Goal: Check status: Check status

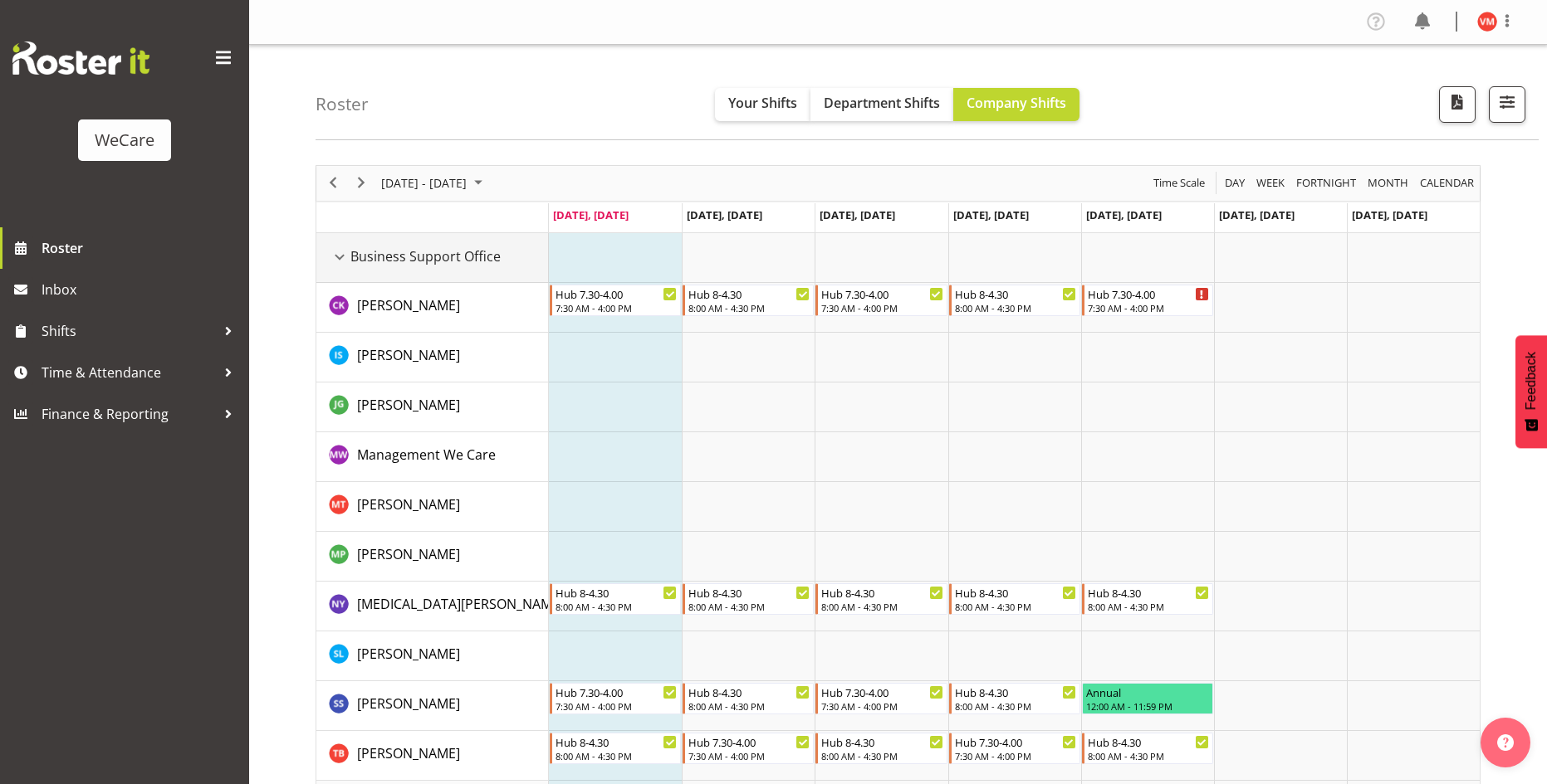
click at [343, 252] on div "Business Support Office resource" at bounding box center [340, 257] width 22 height 22
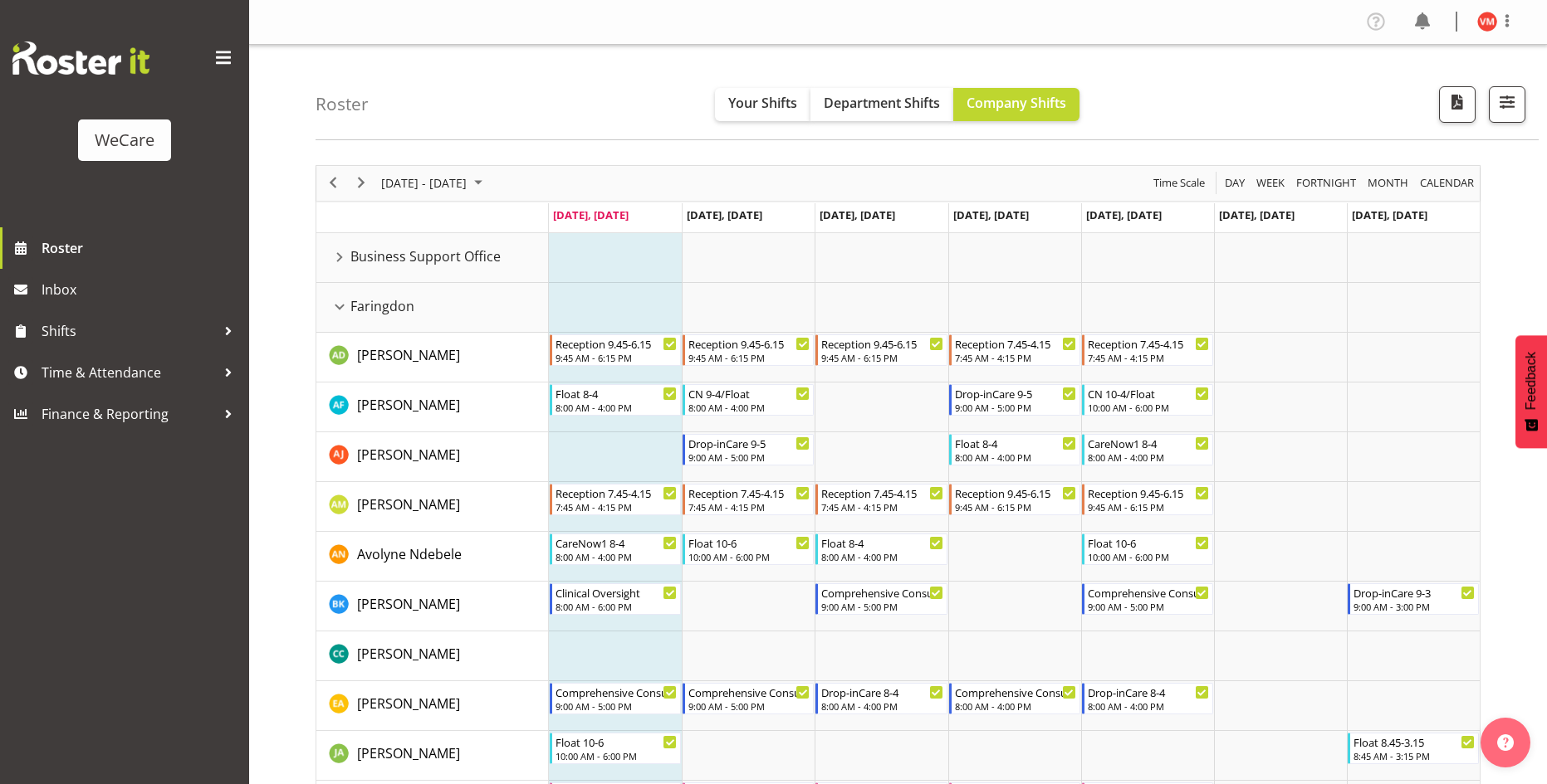
click at [211, 621] on div "WeCare Roster Inbox Shifts Time & Attendance Finance & Reporting" at bounding box center [124, 392] width 249 height 784
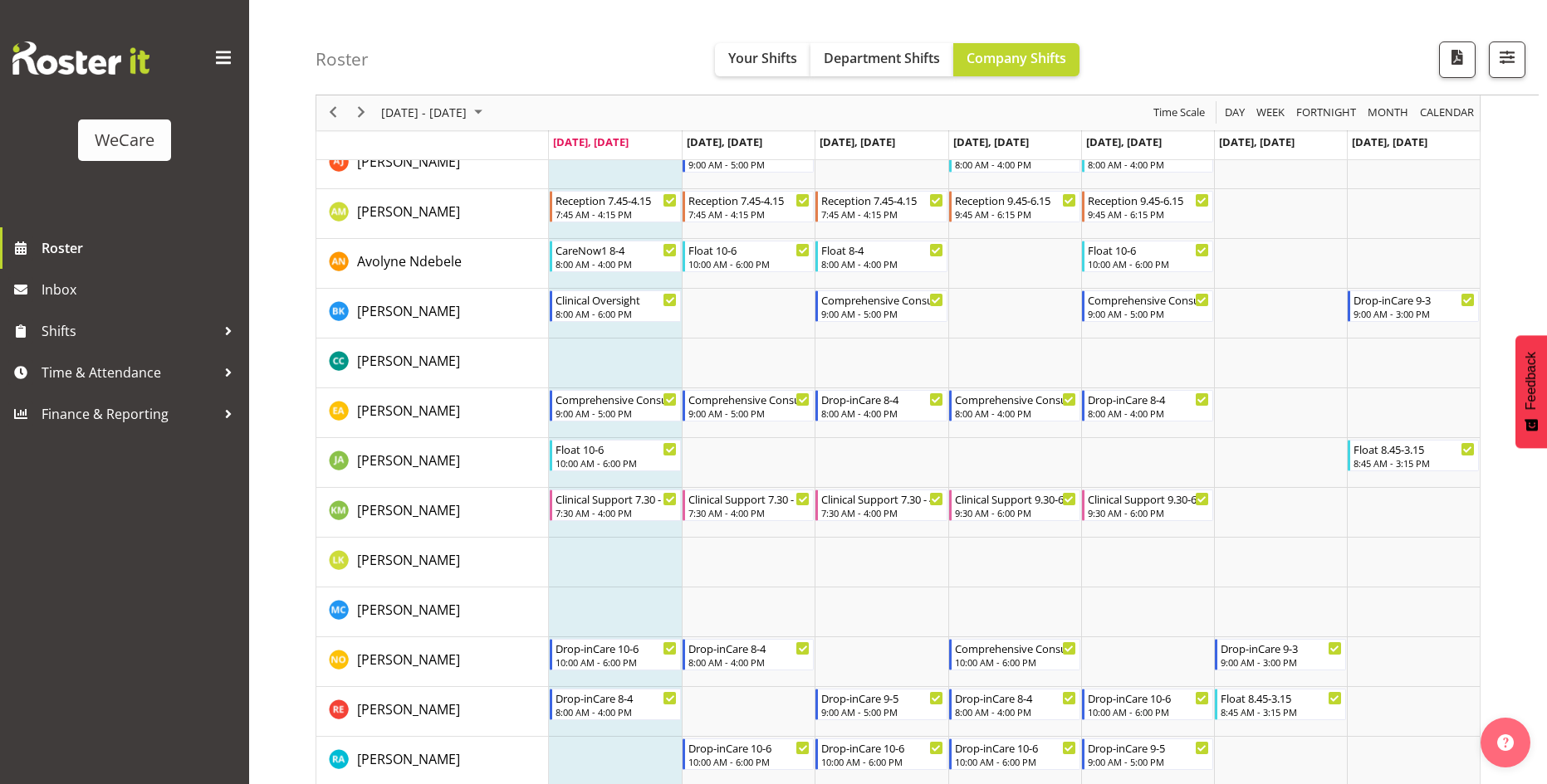
scroll to position [580, 0]
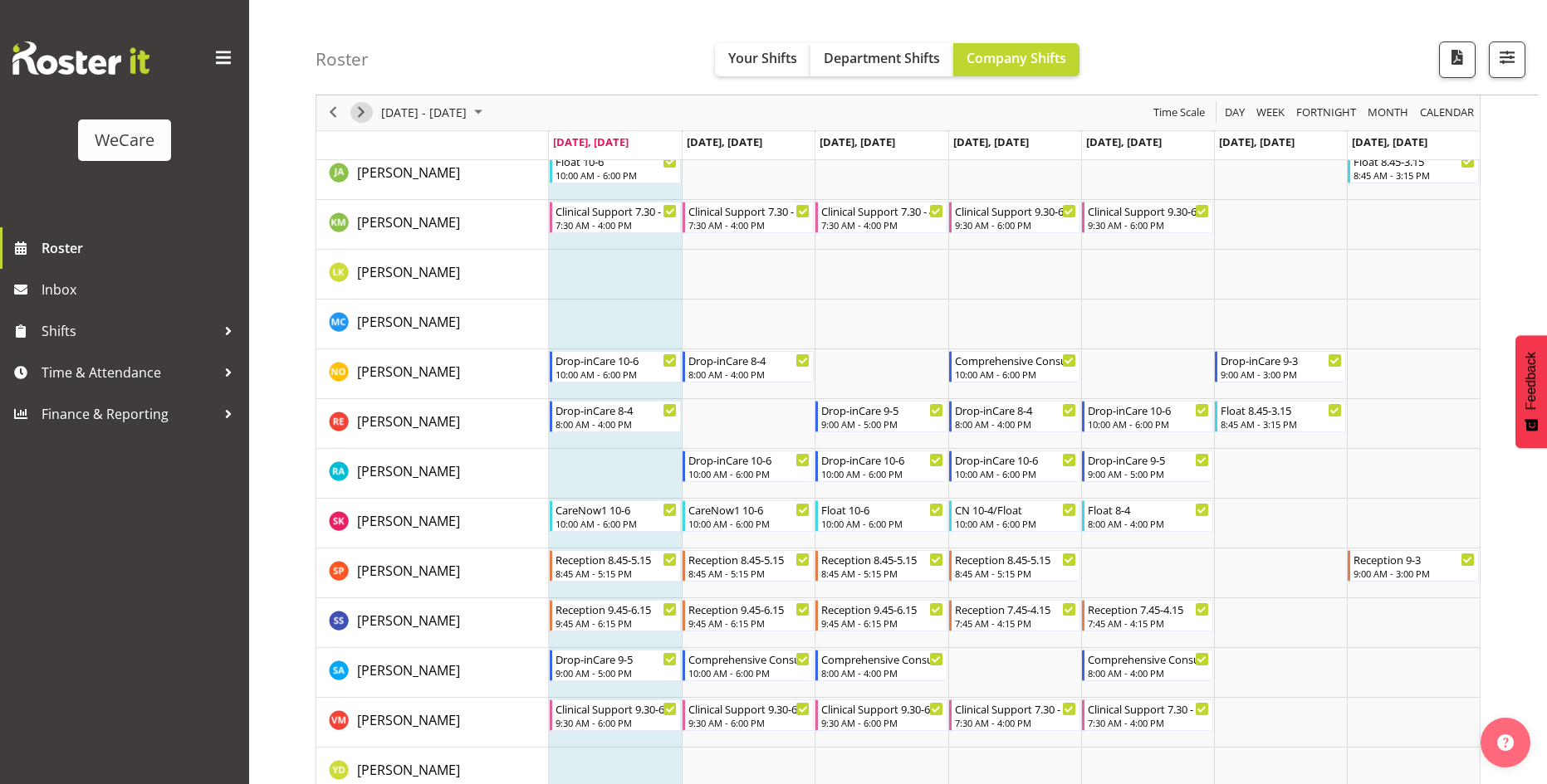
click at [356, 117] on span "Next" at bounding box center [362, 113] width 20 height 21
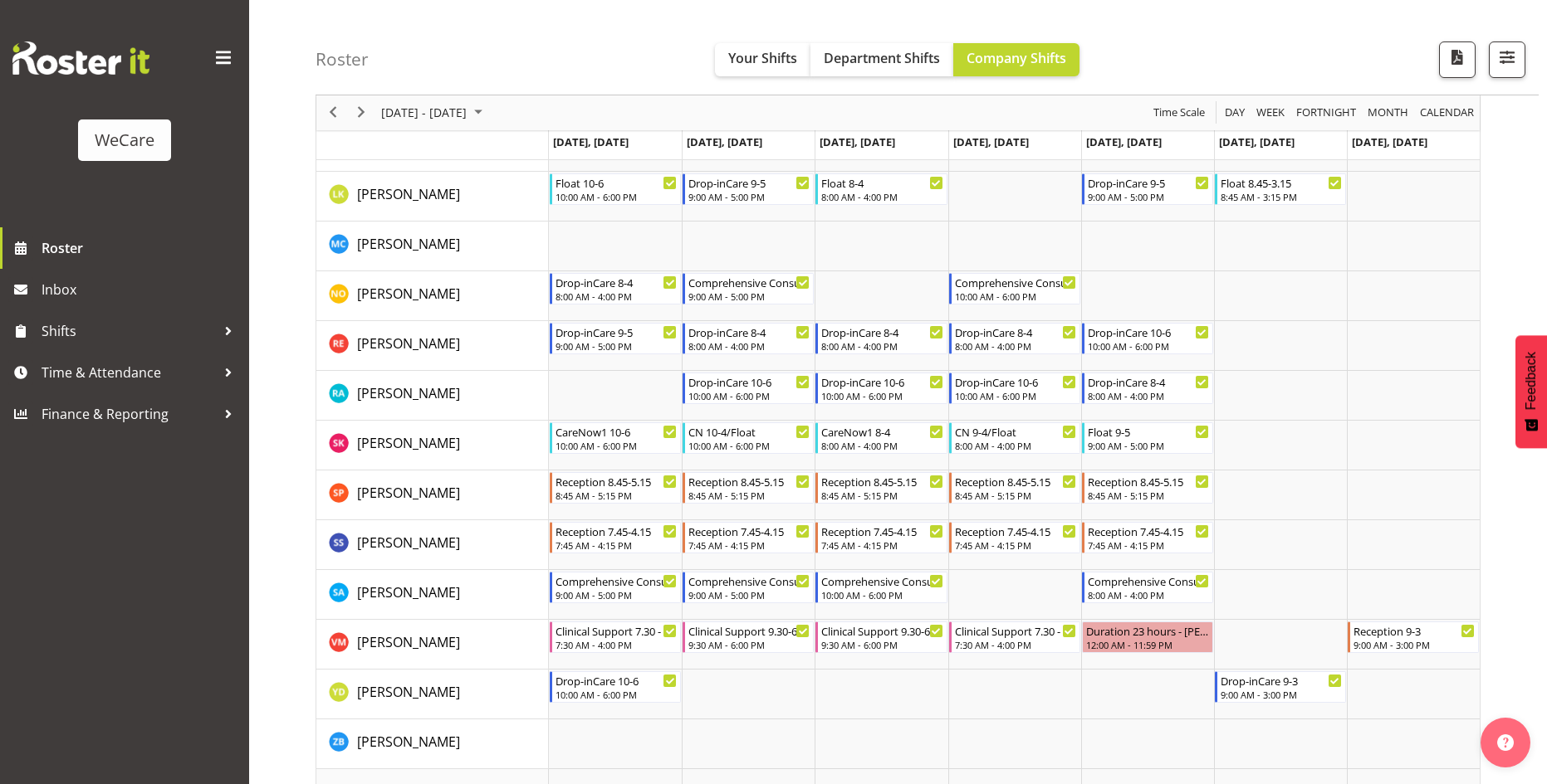
scroll to position [1162, 0]
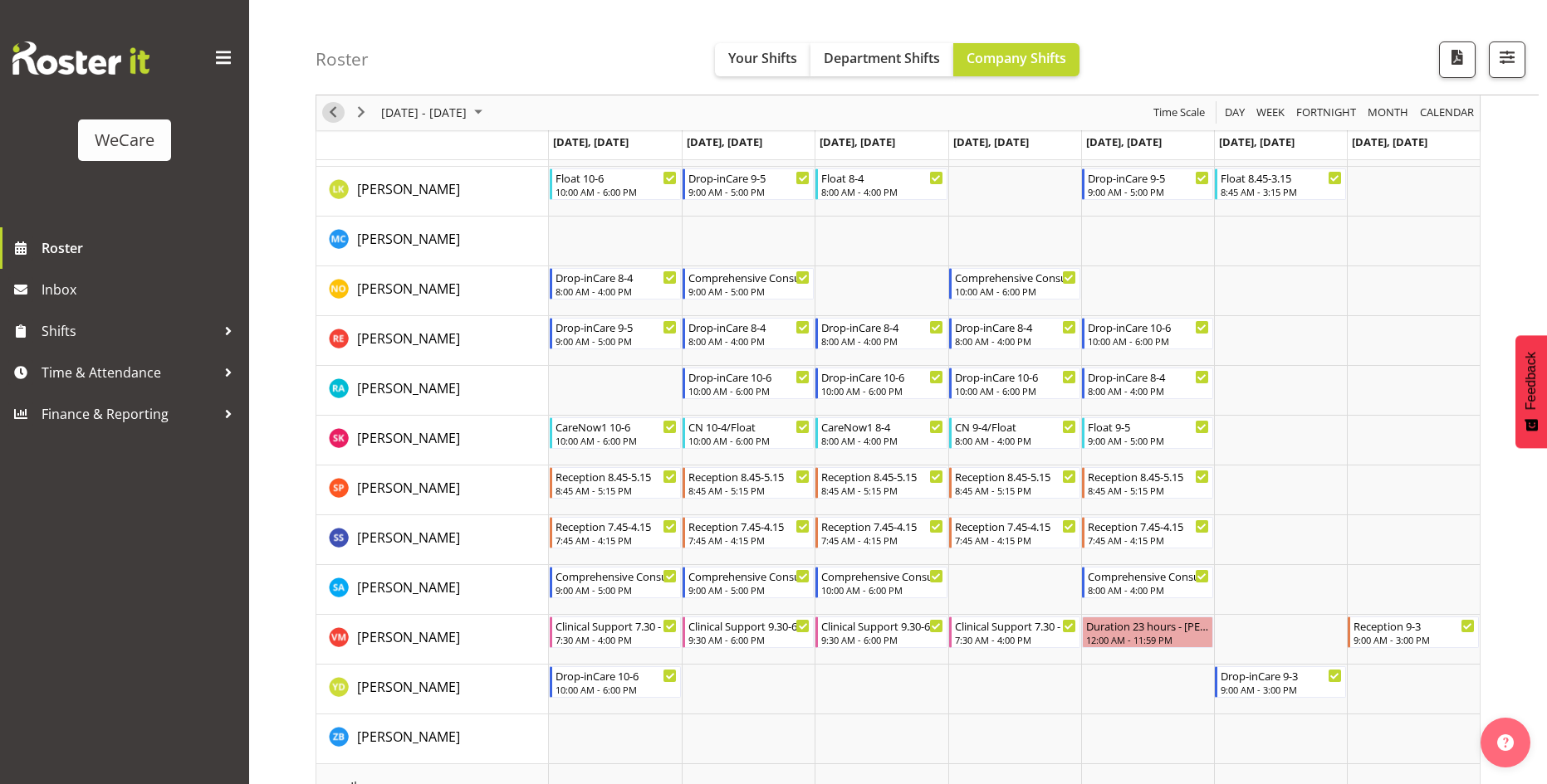
click at [336, 111] on span "Previous" at bounding box center [333, 113] width 20 height 21
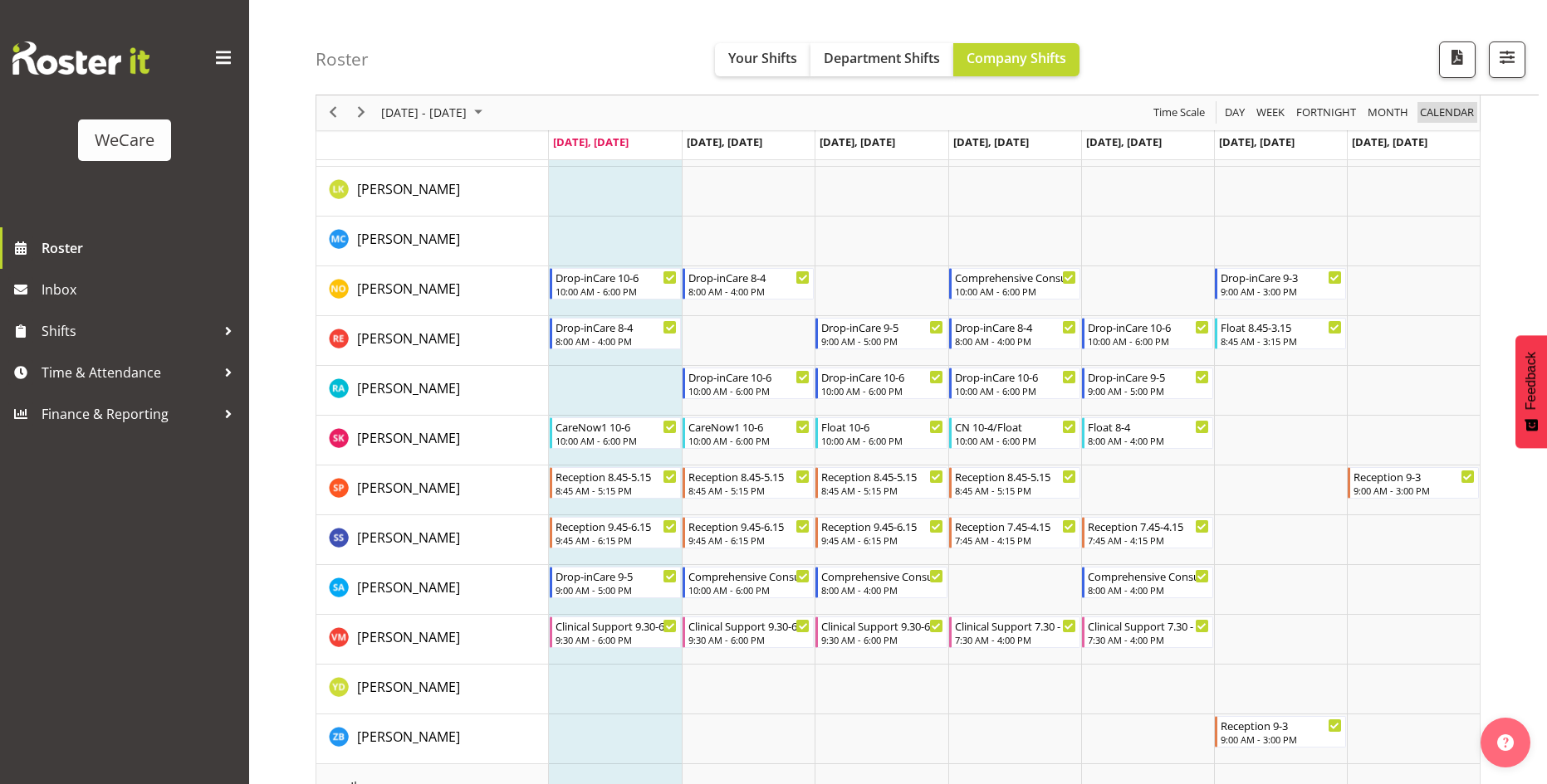
click at [1458, 116] on span "calendar" at bounding box center [1447, 113] width 58 height 21
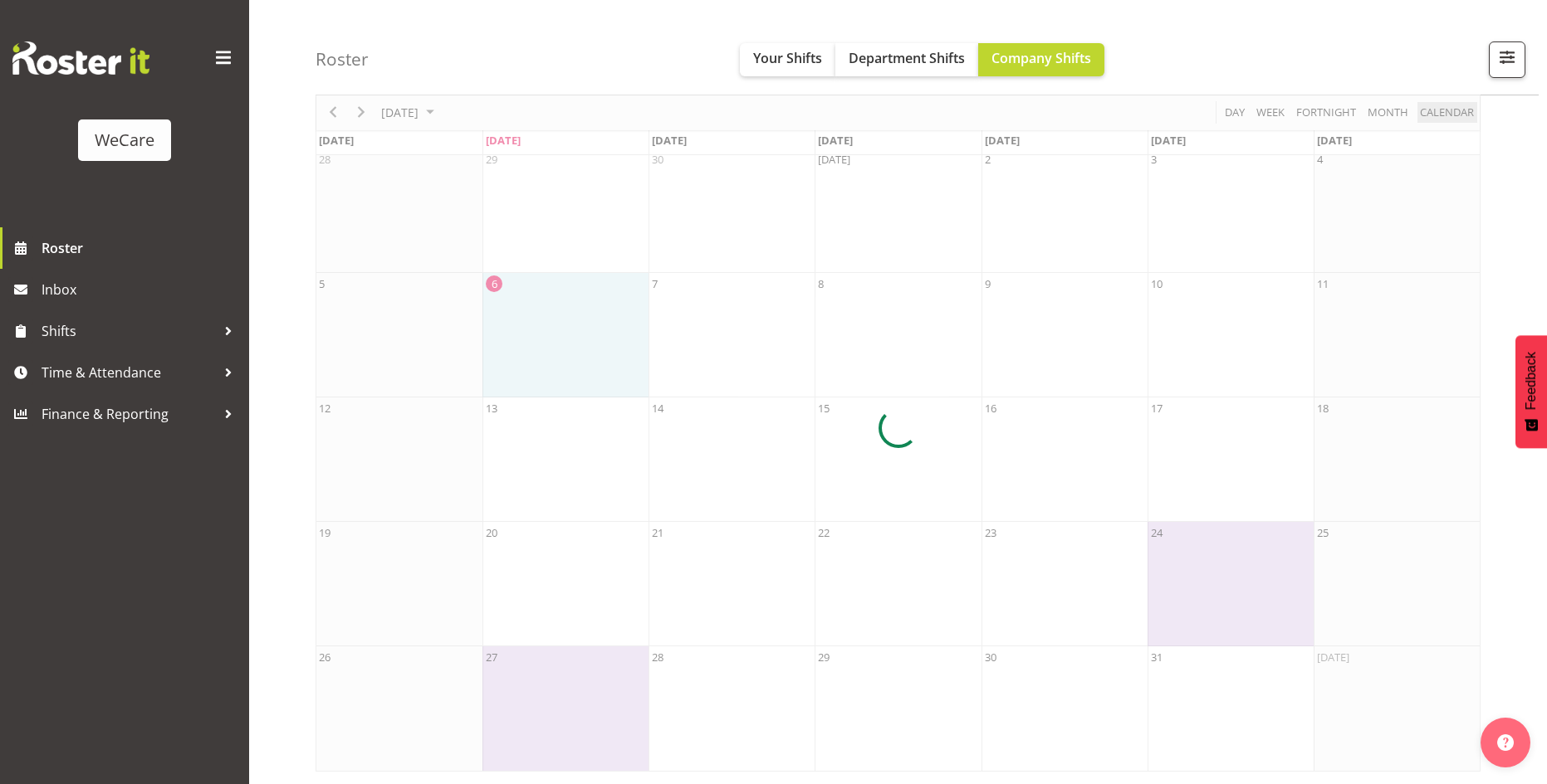
scroll to position [79, 0]
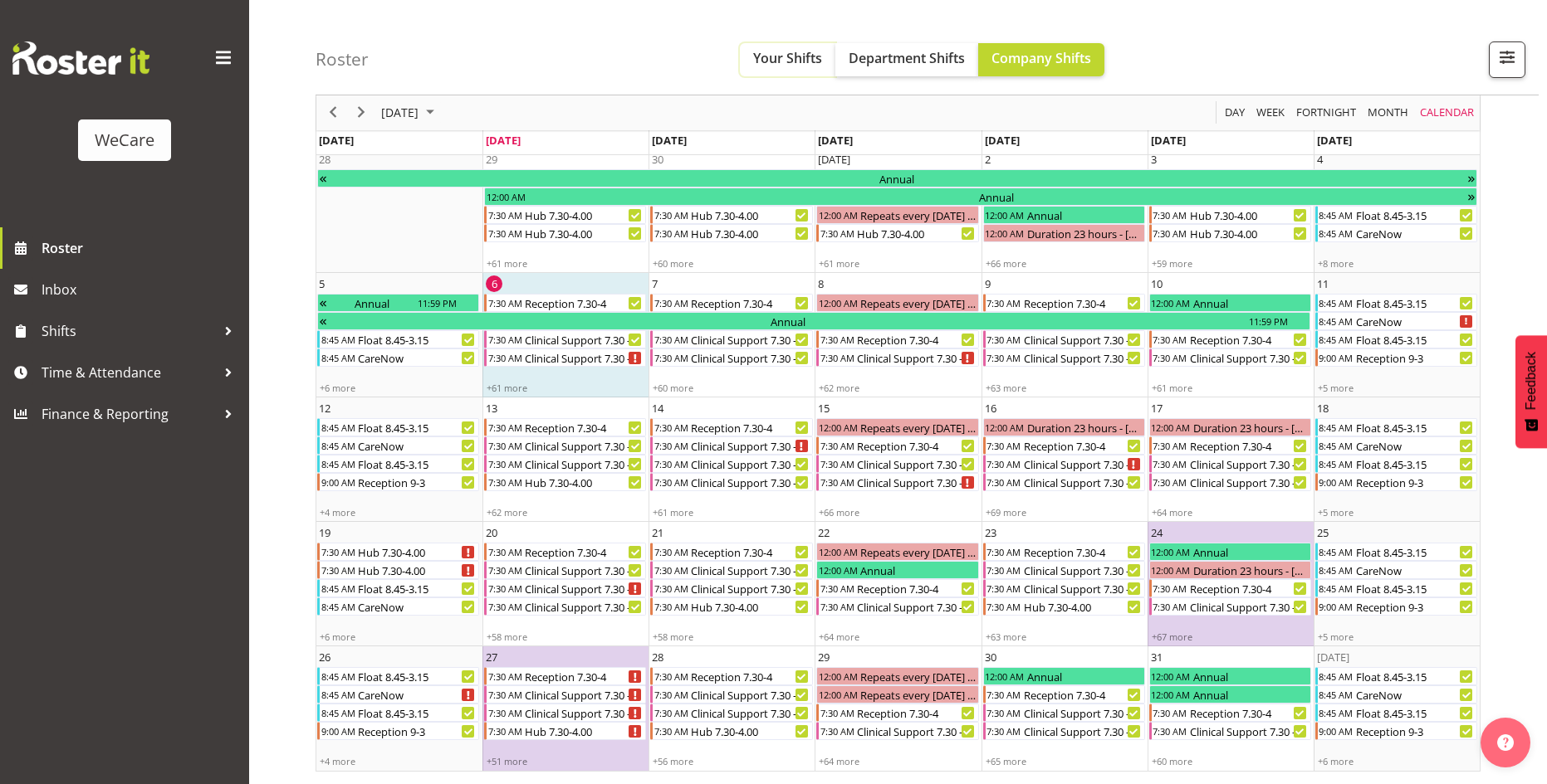
click at [819, 57] on span "Your Shifts" at bounding box center [787, 58] width 68 height 18
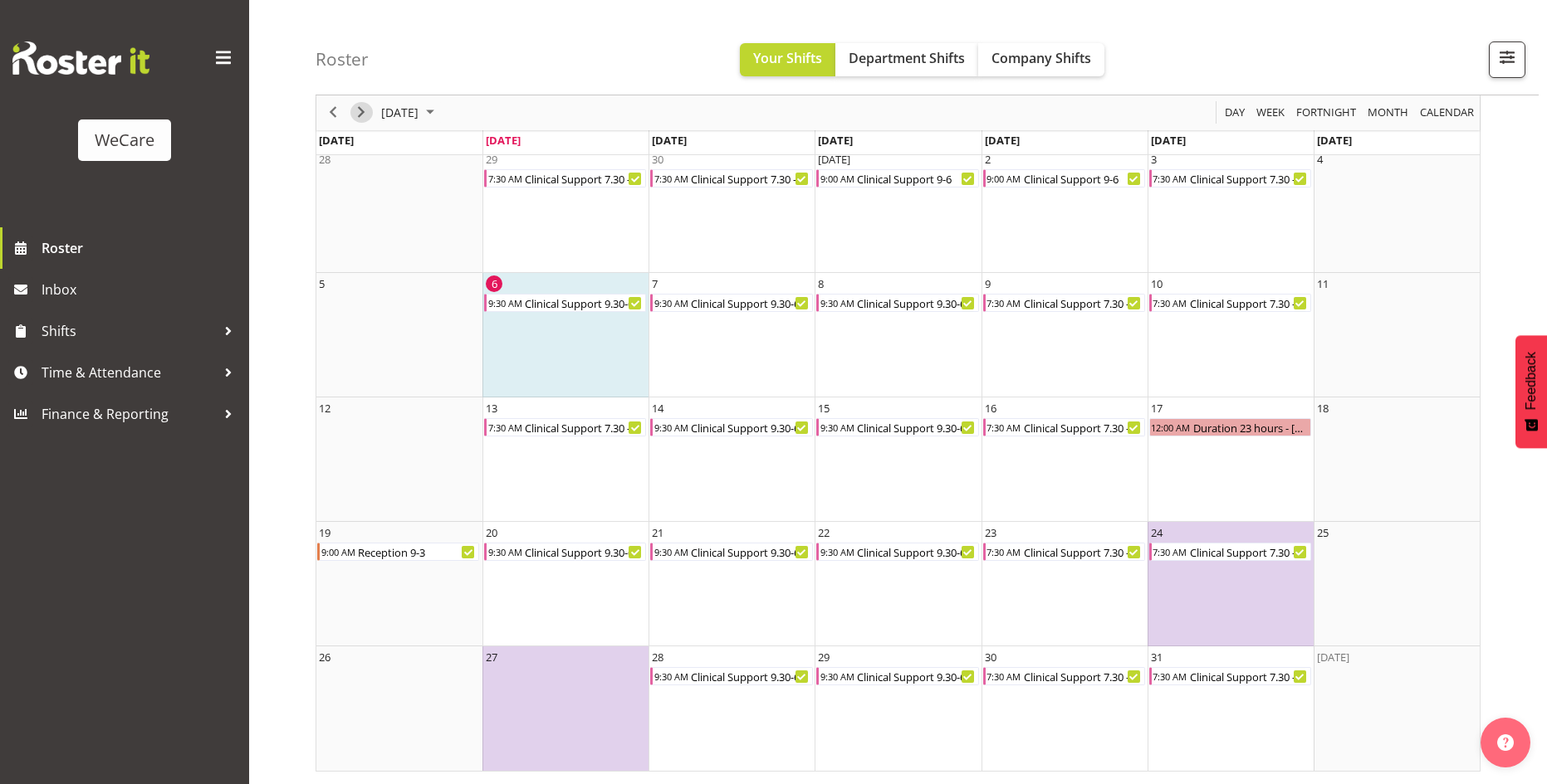
click at [361, 115] on span "Next" at bounding box center [362, 113] width 20 height 21
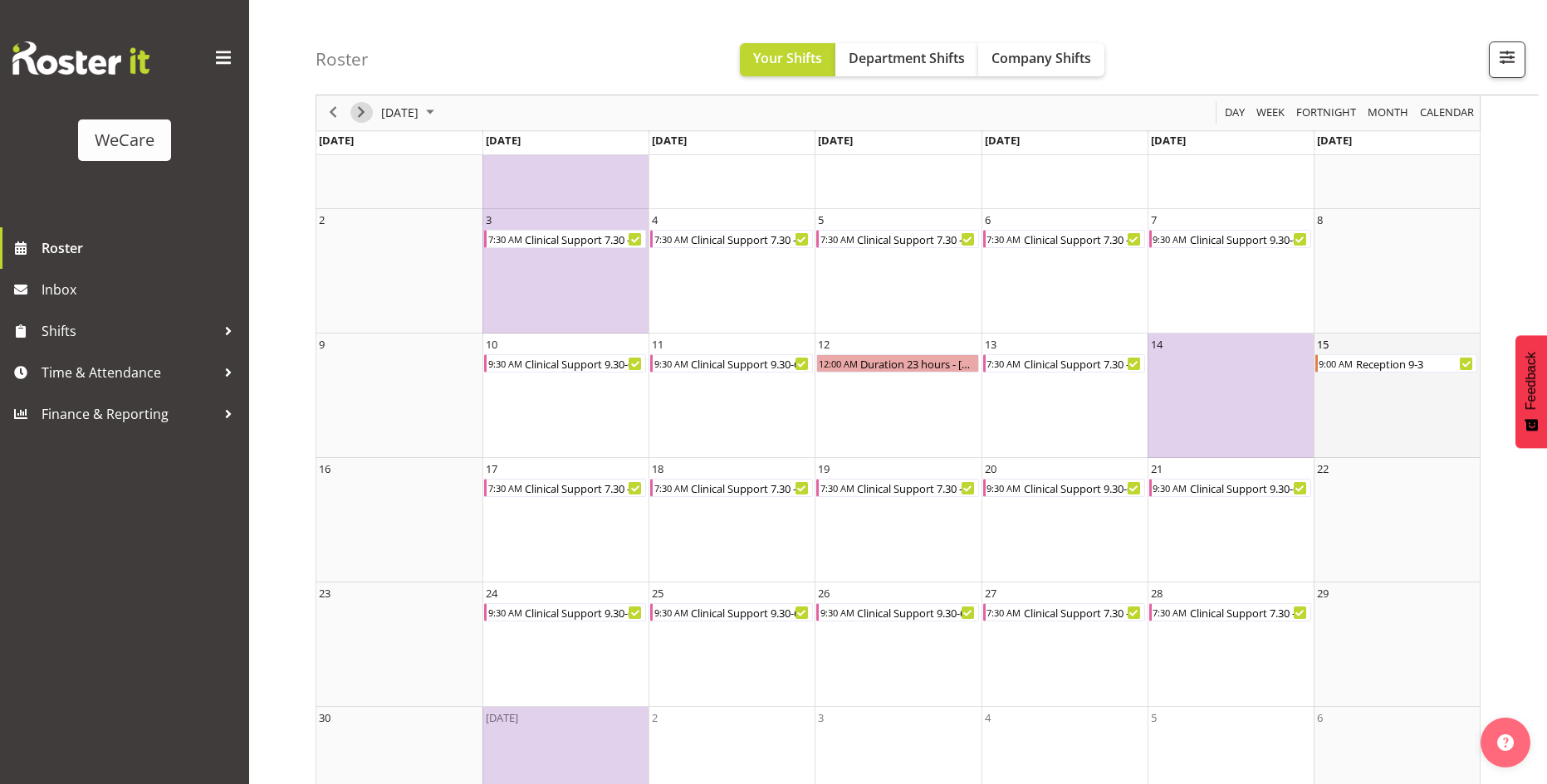
scroll to position [204, 0]
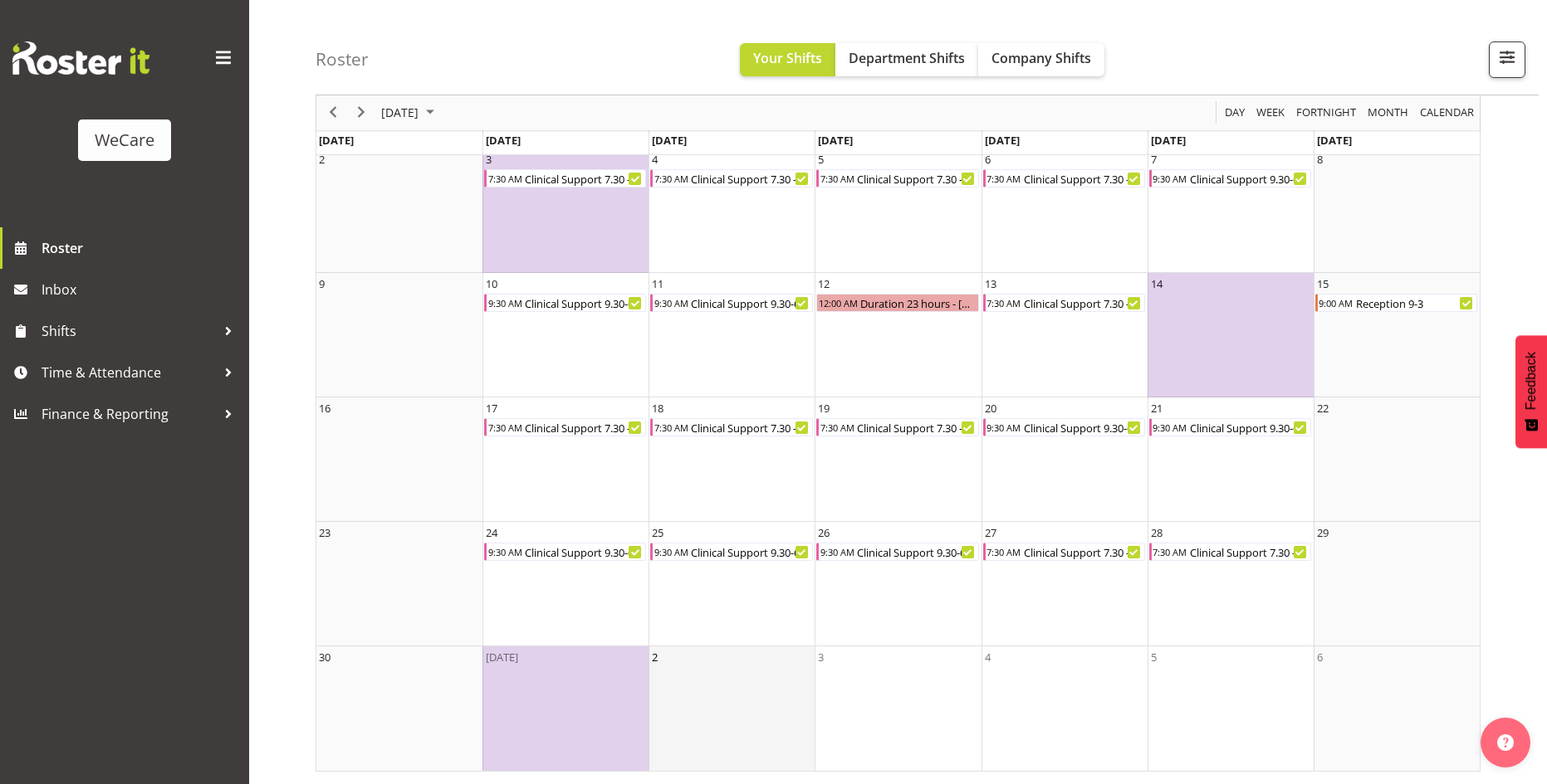
click at [792, 690] on td "2" at bounding box center [731, 708] width 166 height 124
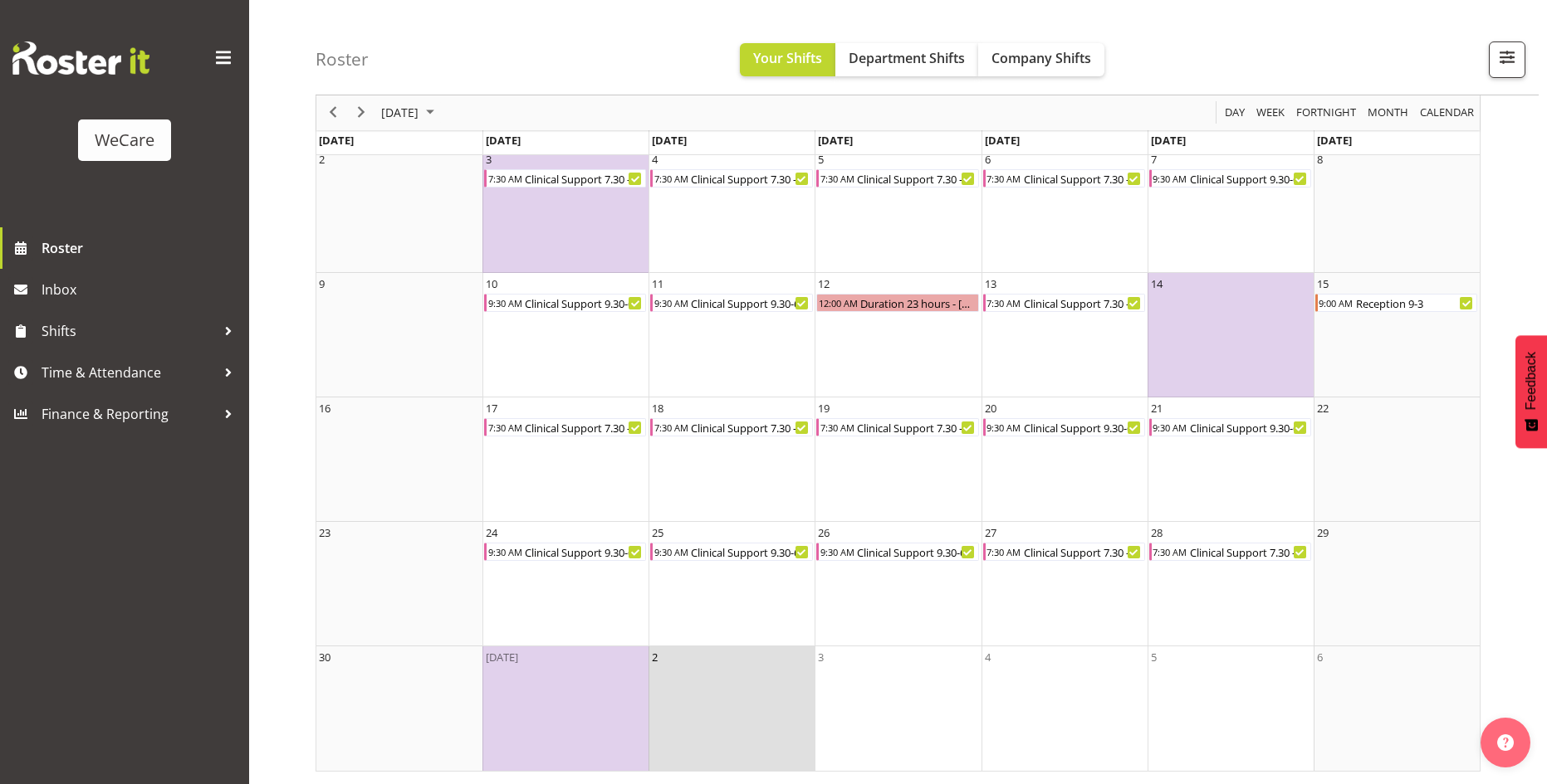
click at [720, 708] on td "2" at bounding box center [731, 708] width 166 height 124
click at [726, 707] on td "2" at bounding box center [731, 708] width 166 height 124
click at [868, 699] on td "3" at bounding box center [898, 708] width 166 height 124
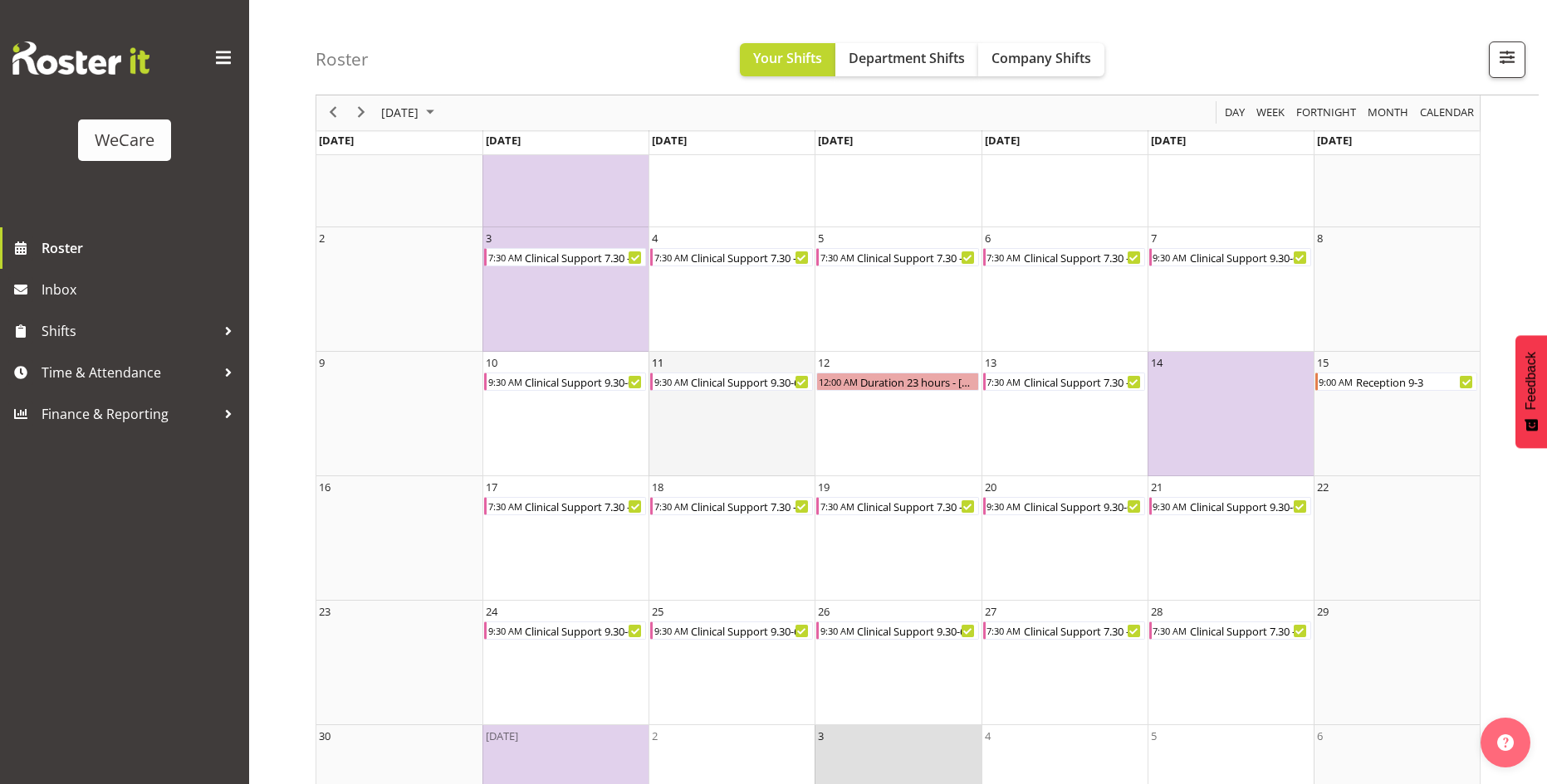
scroll to position [0, 0]
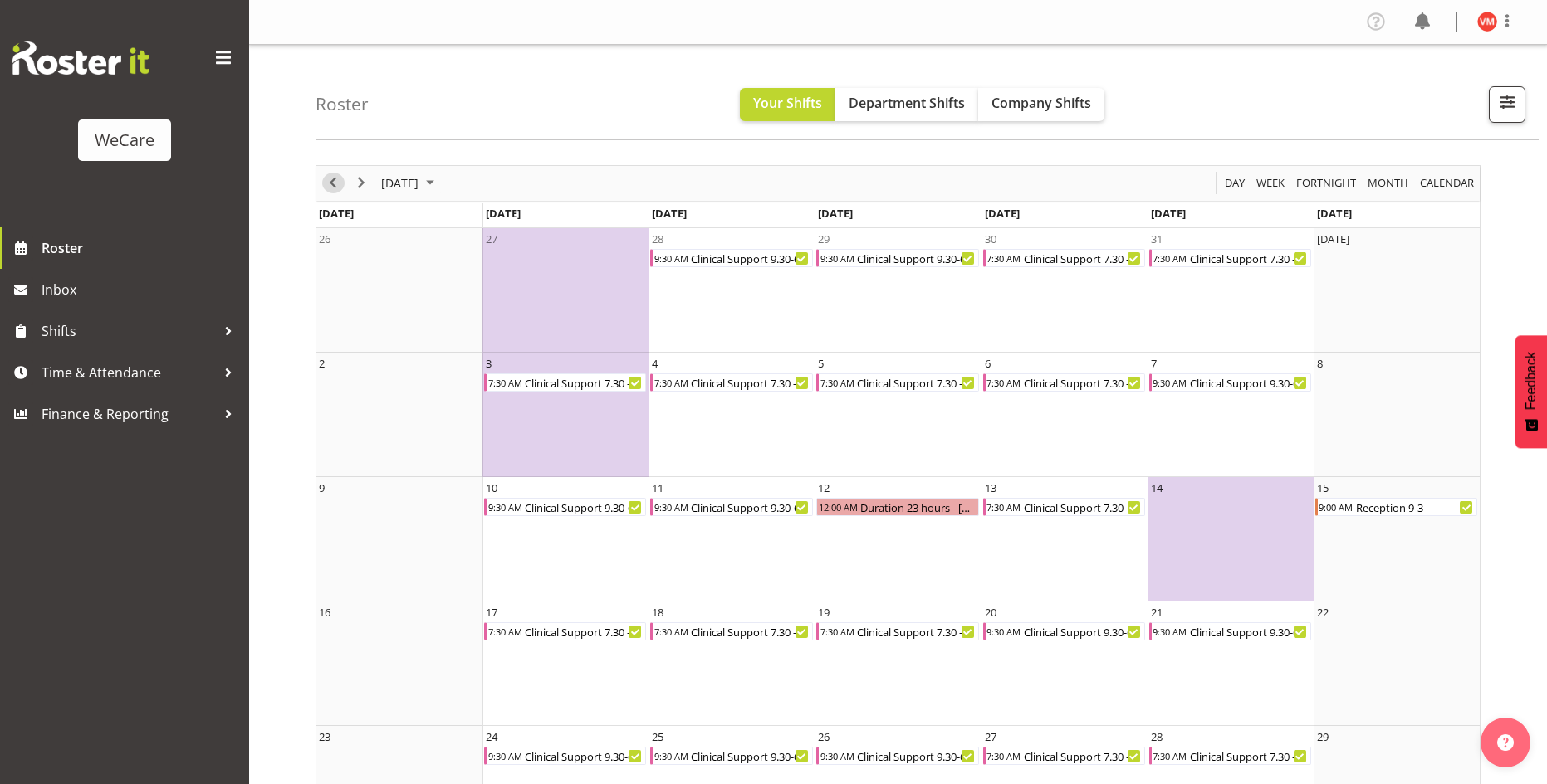
click at [342, 177] on span "Previous" at bounding box center [333, 183] width 20 height 21
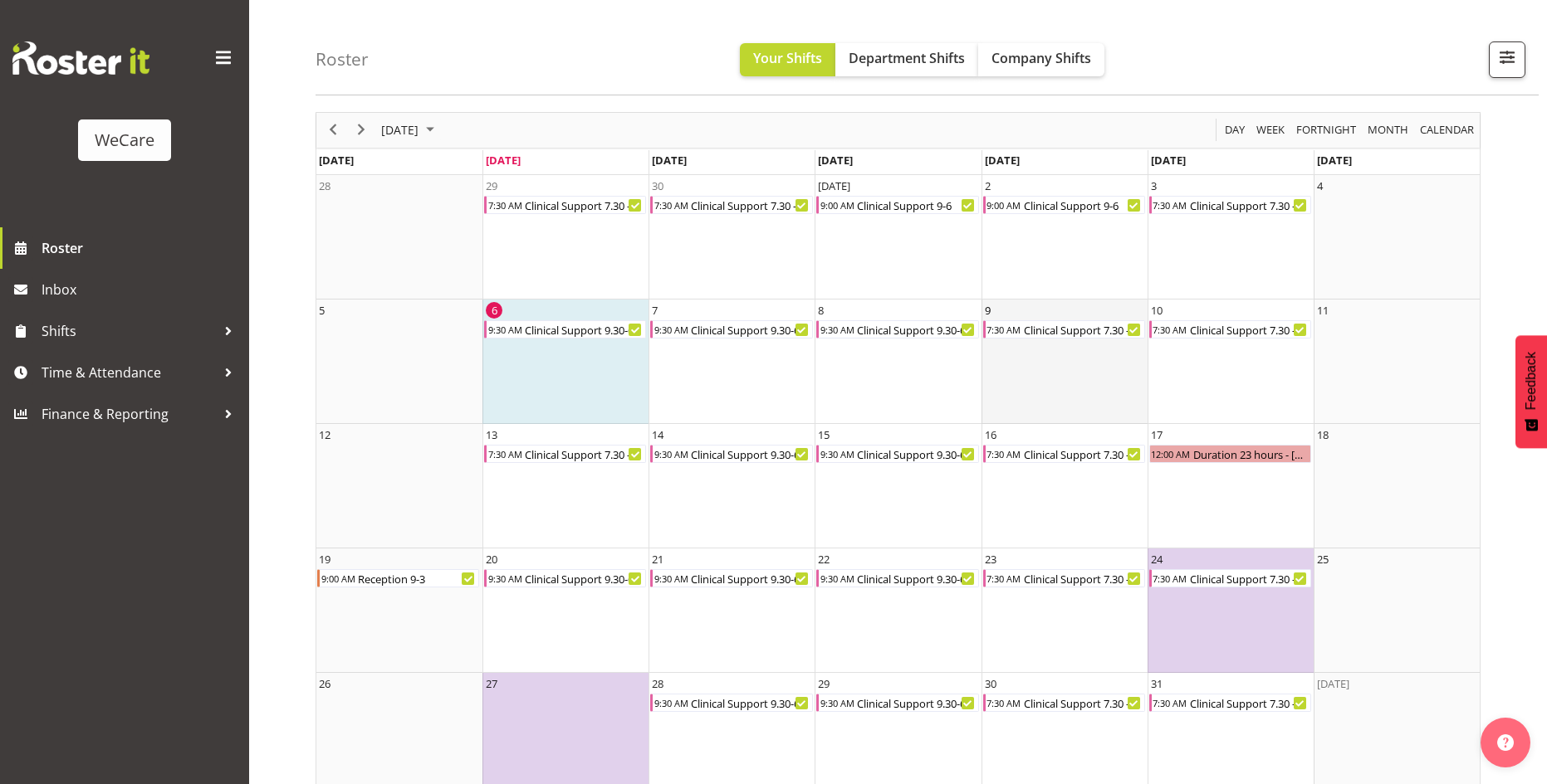
scroll to position [79, 0]
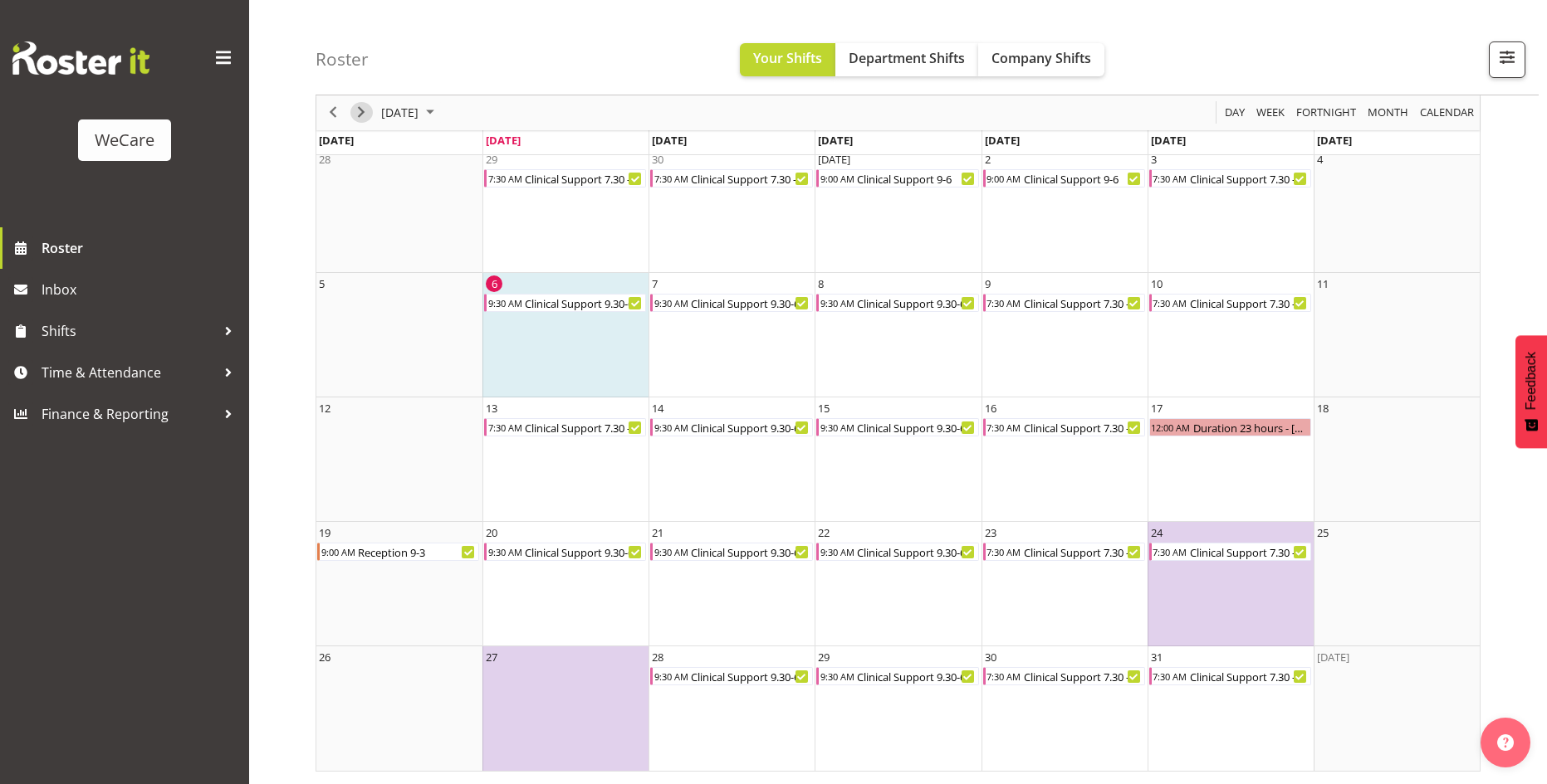
click at [360, 118] on span "Next" at bounding box center [362, 113] width 20 height 21
